Goal: Information Seeking & Learning: Understand process/instructions

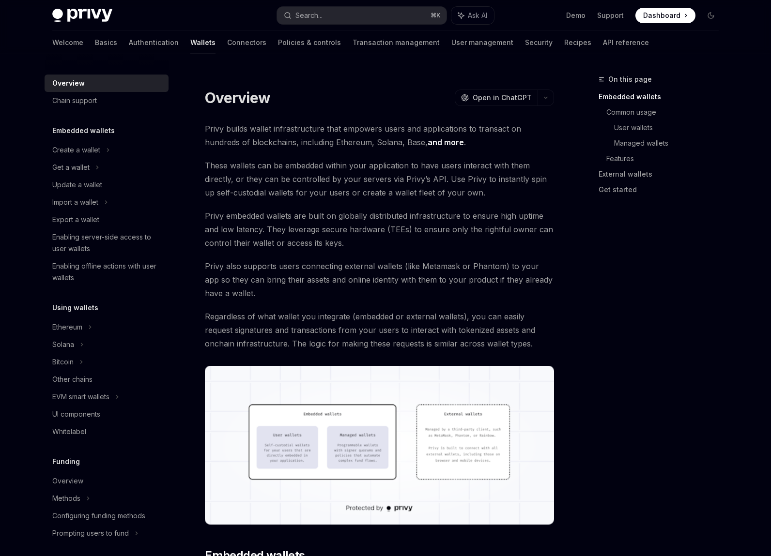
scroll to position [20, 0]
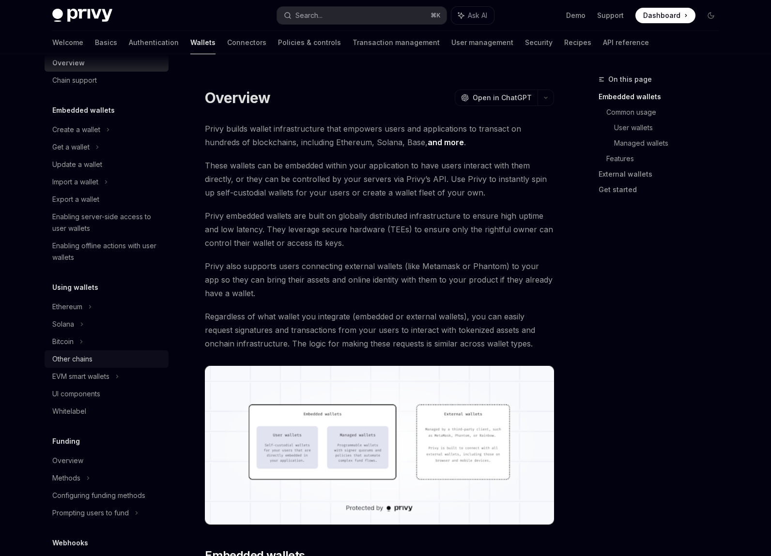
click at [94, 361] on div "Other chains" at bounding box center [107, 360] width 110 height 12
type textarea "*"
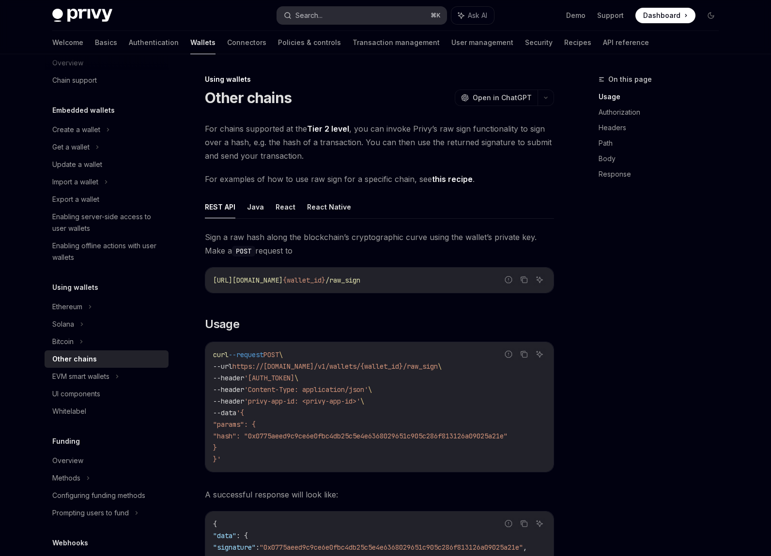
click at [309, 10] on div "Search..." at bounding box center [308, 16] width 27 height 12
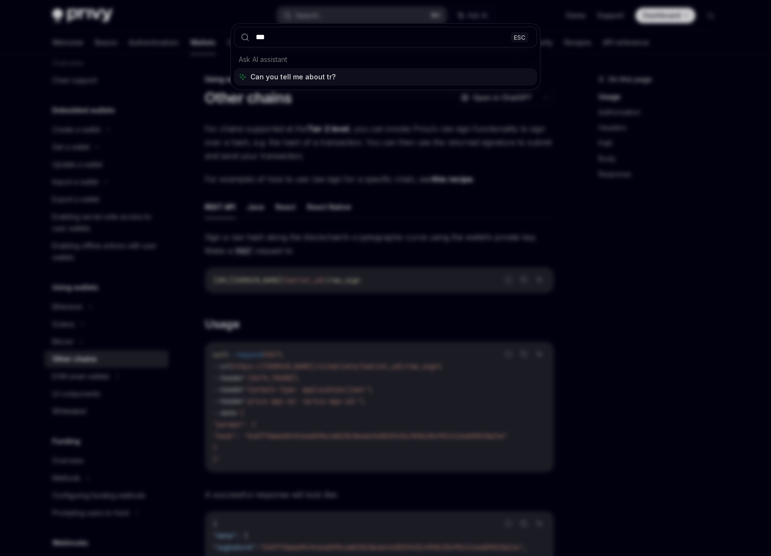
type input "****"
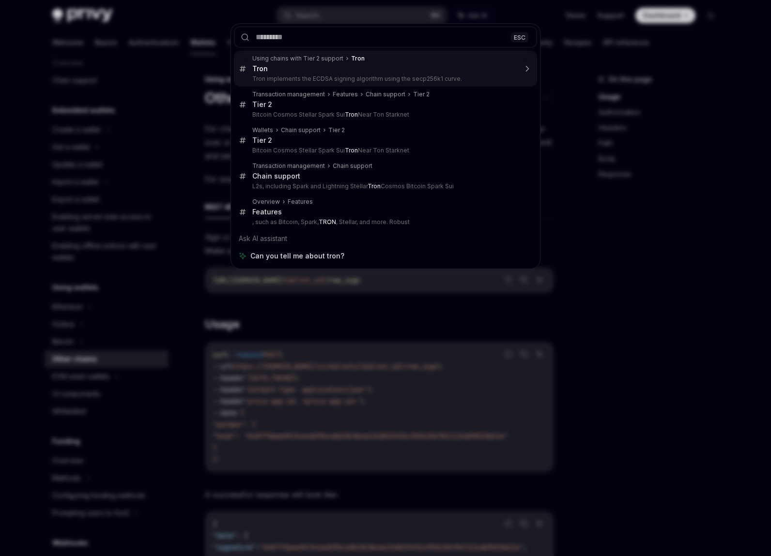
type textarea "*"
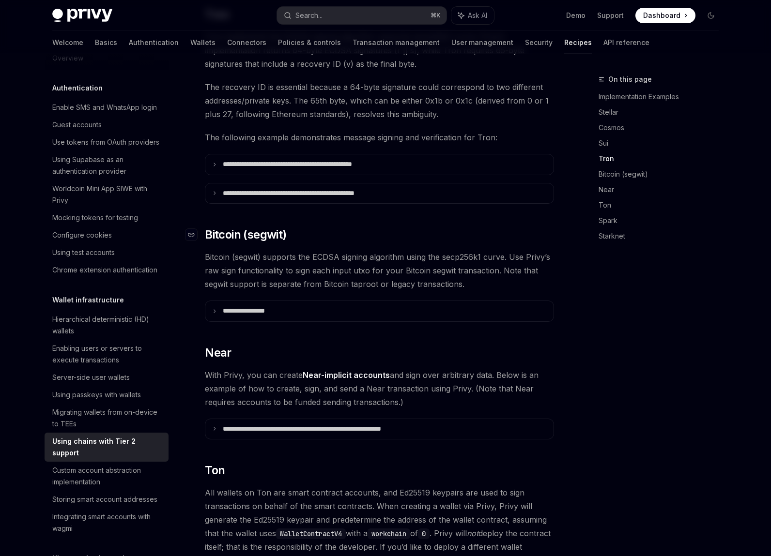
scroll to position [602, 0]
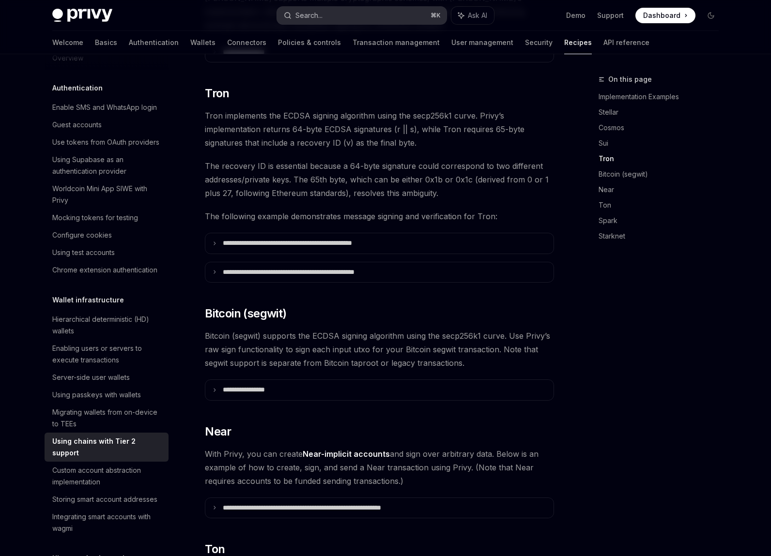
click at [327, 18] on button "Search... ⌘ K" at bounding box center [362, 15] width 170 height 17
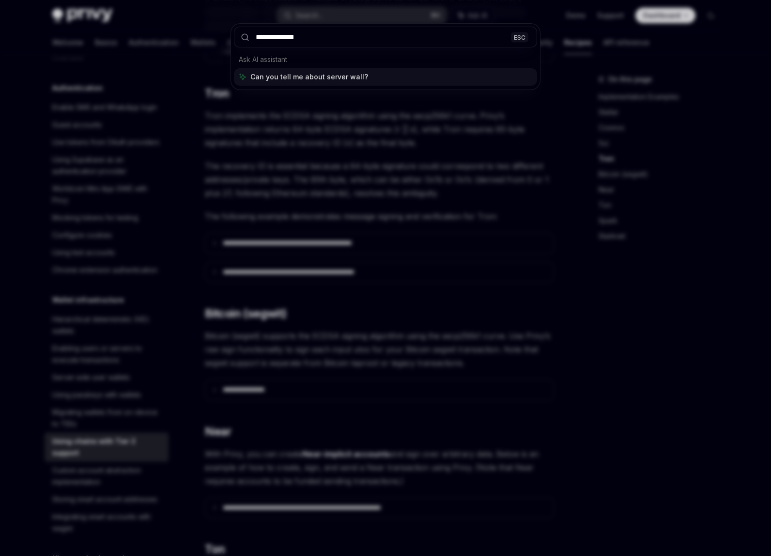
type input "**********"
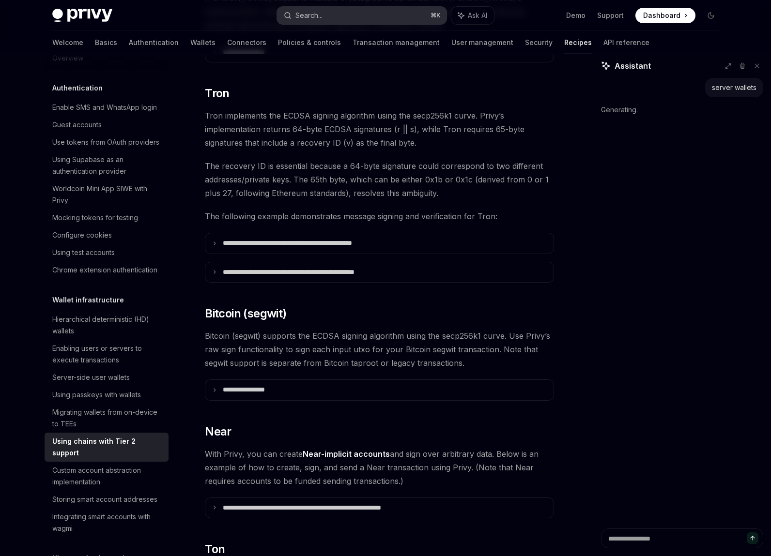
click at [313, 14] on div "Search..." at bounding box center [308, 16] width 27 height 12
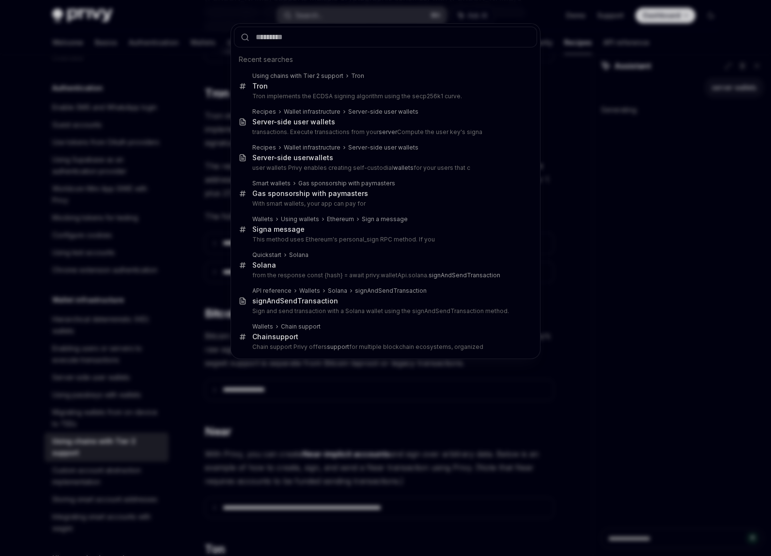
type textarea "*"
type input "**"
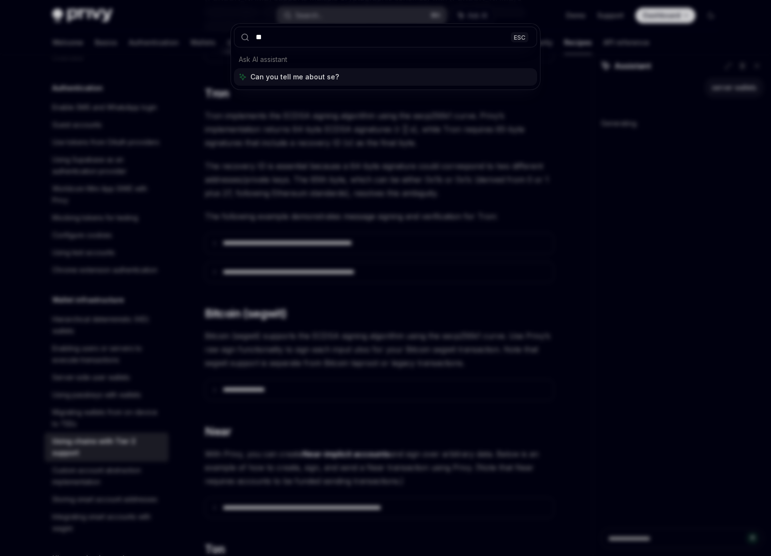
type textarea "*"
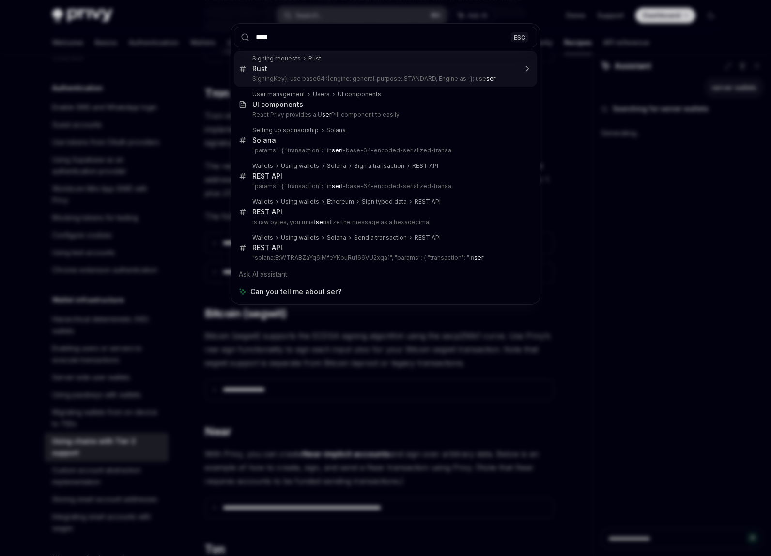
type input "*****"
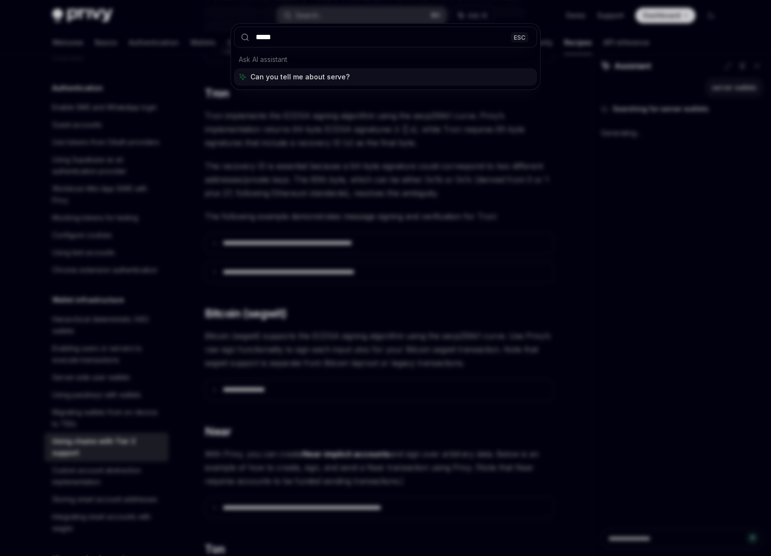
type textarea "*"
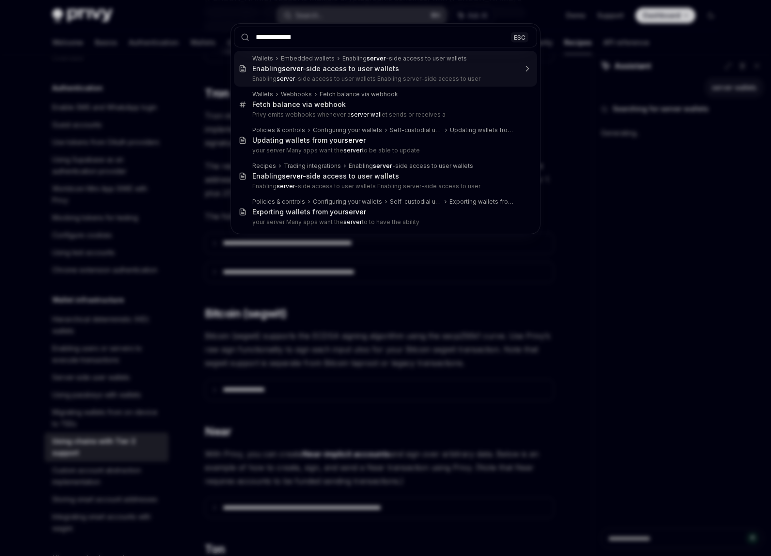
type input "**********"
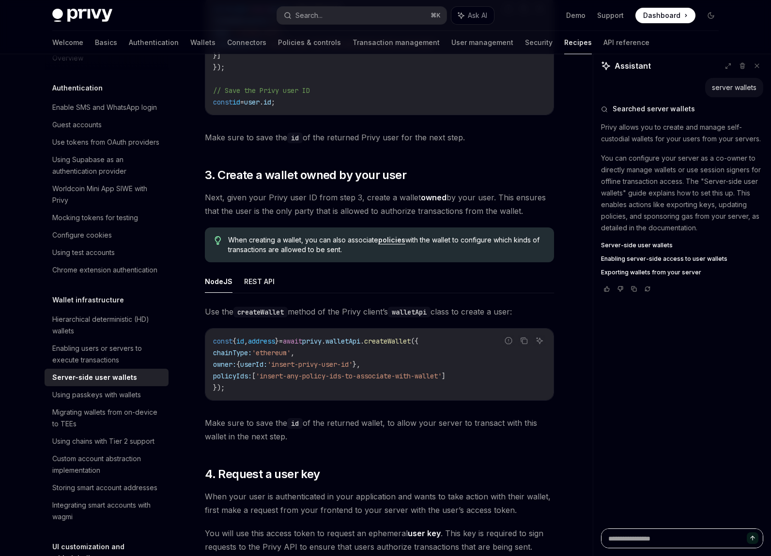
scroll to position [1047, 0]
click at [603, 44] on link "API reference" at bounding box center [626, 42] width 46 height 23
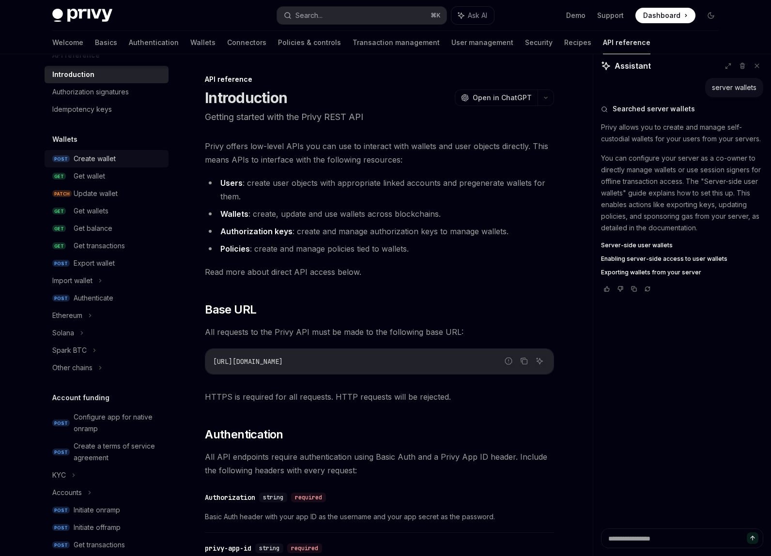
click at [102, 161] on div "Create wallet" at bounding box center [95, 159] width 42 height 12
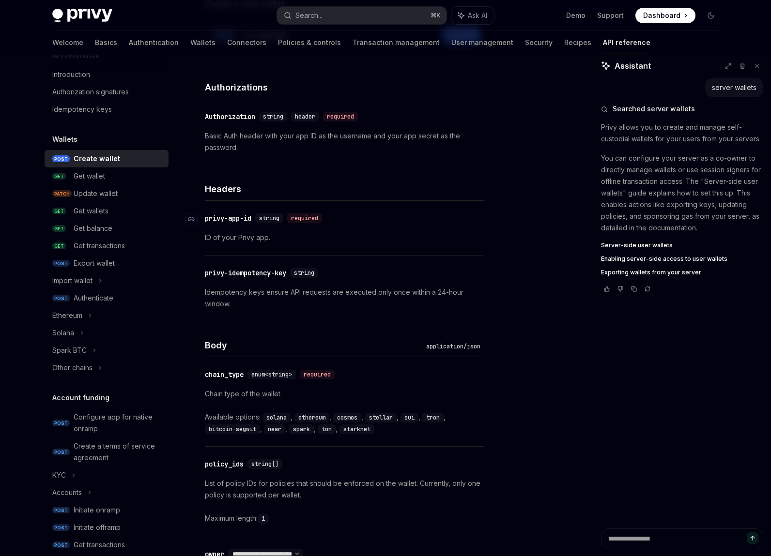
scroll to position [113, 0]
click at [89, 263] on div "Export wallet" at bounding box center [94, 264] width 41 height 12
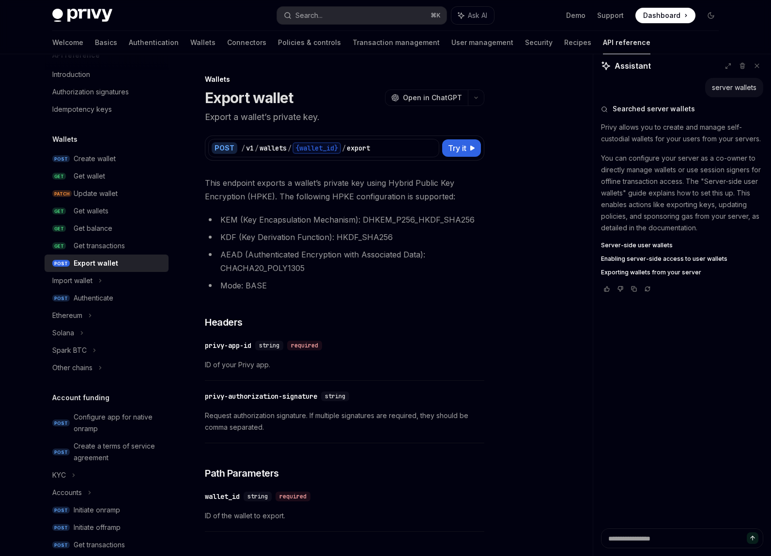
click at [759, 70] on button at bounding box center [757, 66] width 13 height 13
type textarea "*"
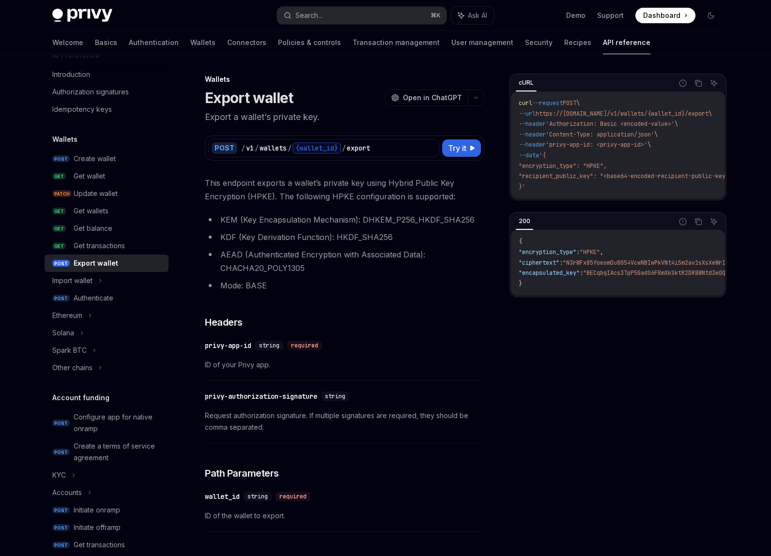
drag, startPoint x: 436, startPoint y: 232, endPoint x: 554, endPoint y: 263, distance: 121.2
click at [436, 232] on li "KDF (Key Derivation Function): HKDF_SHA256" at bounding box center [344, 238] width 279 height 14
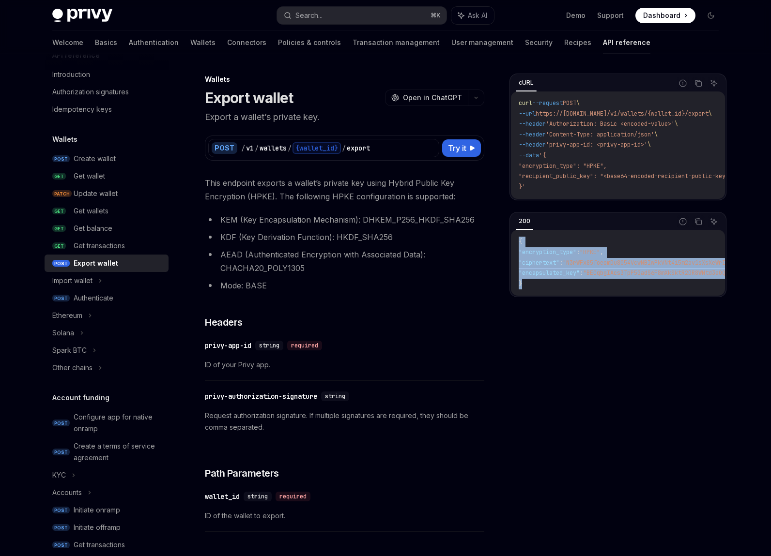
drag, startPoint x: 555, startPoint y: 289, endPoint x: 511, endPoint y: 239, distance: 66.9
click at [511, 239] on div "{ "encryption_type" : "HPKE" , "ciphertext" : "N3rWFx85foeomDu8054VcwNBIwPkVNt4…" at bounding box center [618, 263] width 214 height 66
copy code "{ "encryption_type" : "HPKE" , "ciphertext" : "N3rWFx85foeomDu8054VcwNBIwPkVNt4…"
drag, startPoint x: 398, startPoint y: 105, endPoint x: 466, endPoint y: 59, distance: 82.7
click at [401, 103] on button "OpenAI Open in ChatGPT" at bounding box center [426, 98] width 83 height 16
